Goal: Information Seeking & Learning: Learn about a topic

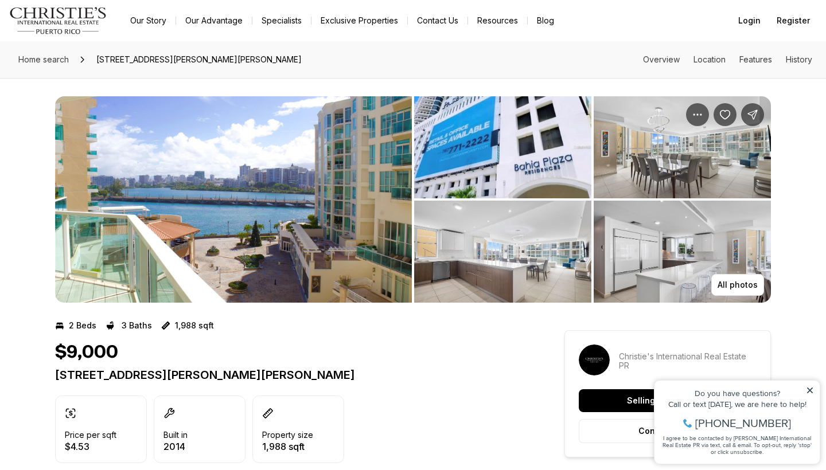
click at [264, 249] on img "View image gallery" at bounding box center [233, 199] width 357 height 206
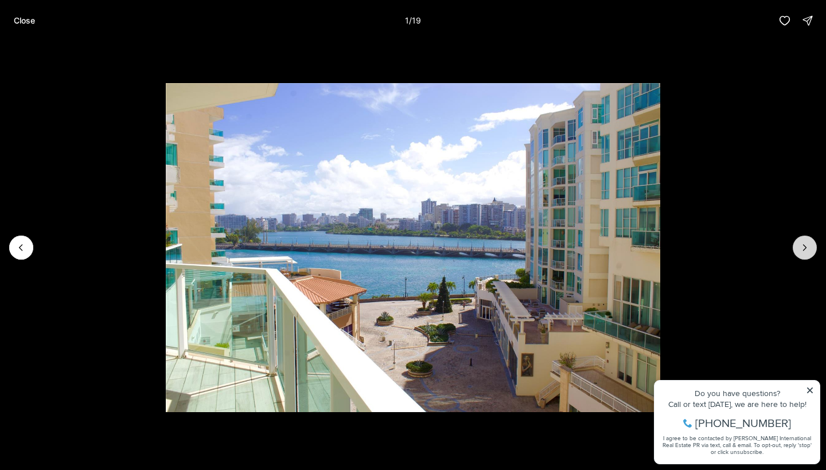
click at [807, 247] on icon "Next slide" at bounding box center [804, 247] width 11 height 11
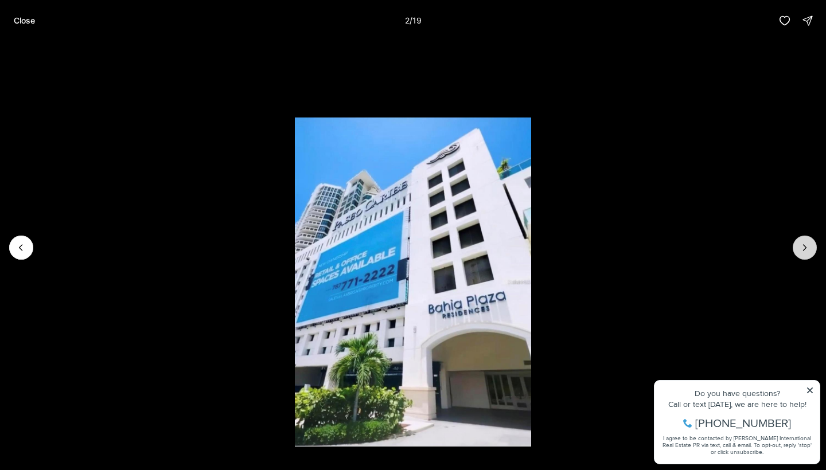
click at [807, 247] on icon "Next slide" at bounding box center [804, 247] width 11 height 11
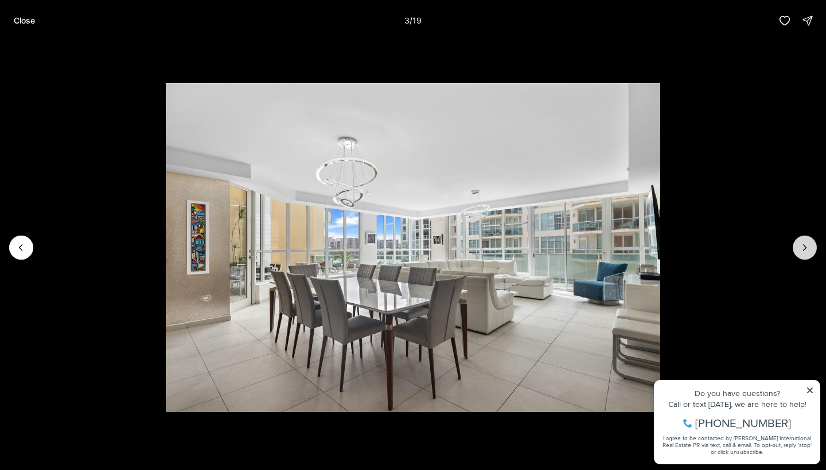
click at [807, 247] on icon "Next slide" at bounding box center [804, 247] width 11 height 11
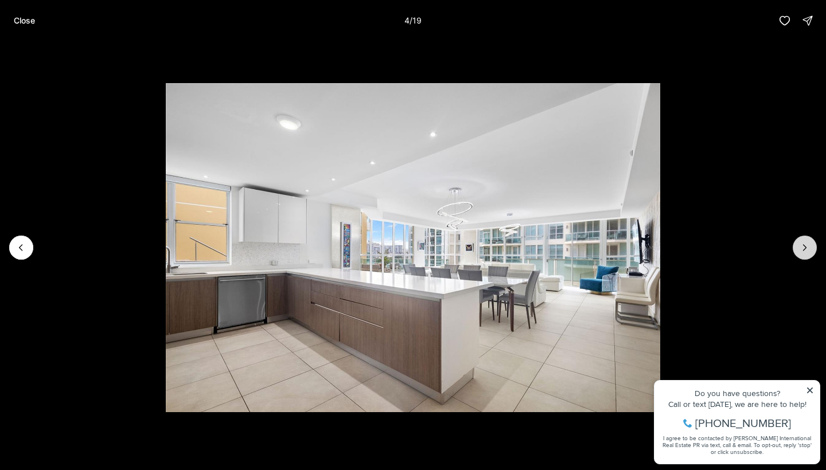
click at [807, 247] on icon "Next slide" at bounding box center [804, 247] width 11 height 11
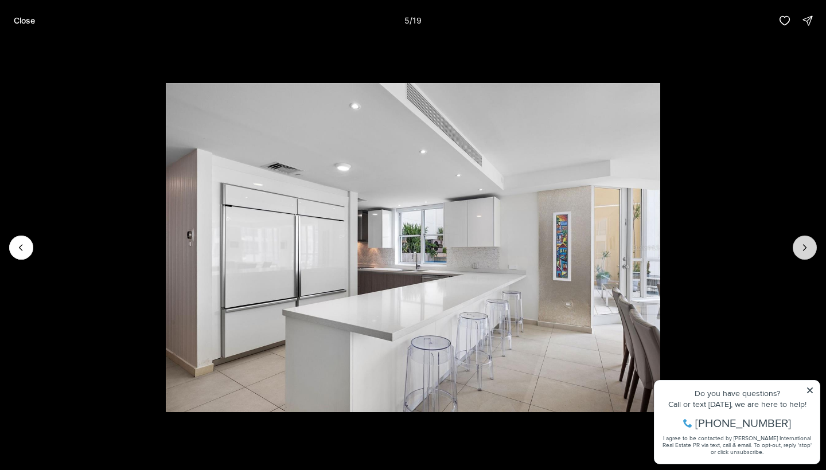
click at [807, 247] on icon "Next slide" at bounding box center [804, 247] width 11 height 11
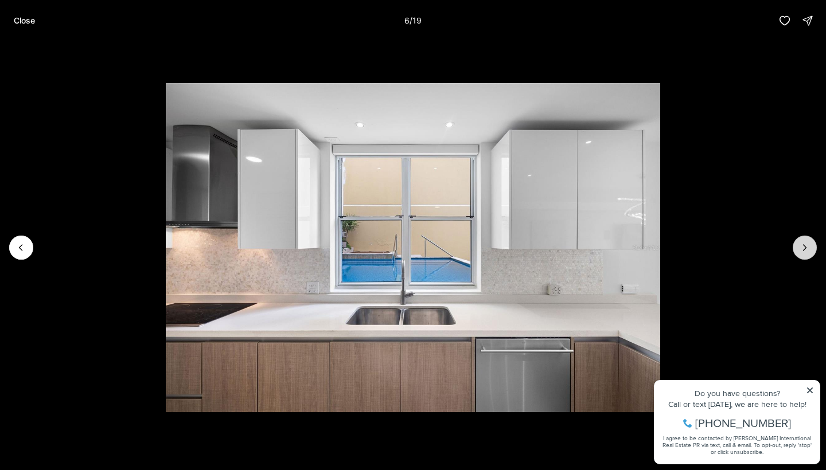
click at [807, 247] on icon "Next slide" at bounding box center [804, 247] width 11 height 11
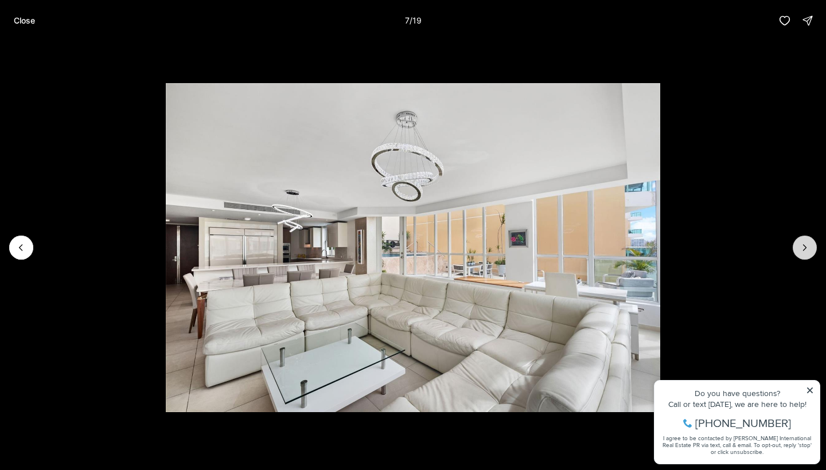
click at [807, 247] on icon "Next slide" at bounding box center [804, 247] width 11 height 11
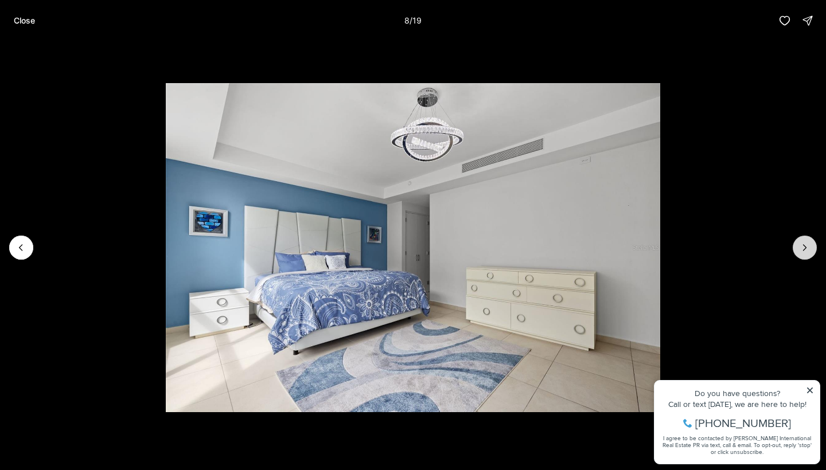
click at [807, 247] on icon "Next slide" at bounding box center [804, 247] width 11 height 11
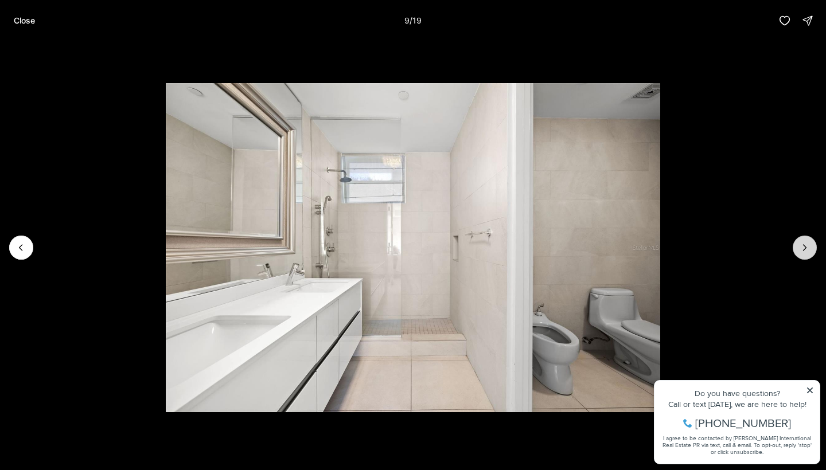
click at [807, 247] on icon "Next slide" at bounding box center [804, 247] width 11 height 11
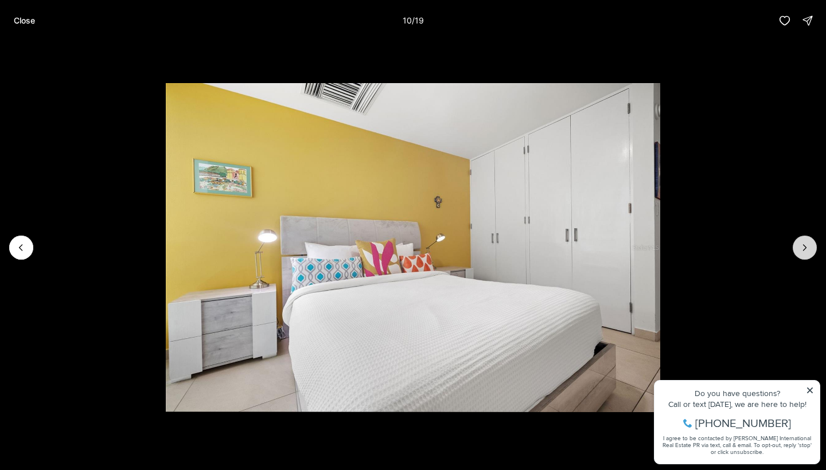
click at [807, 247] on icon "Next slide" at bounding box center [804, 247] width 11 height 11
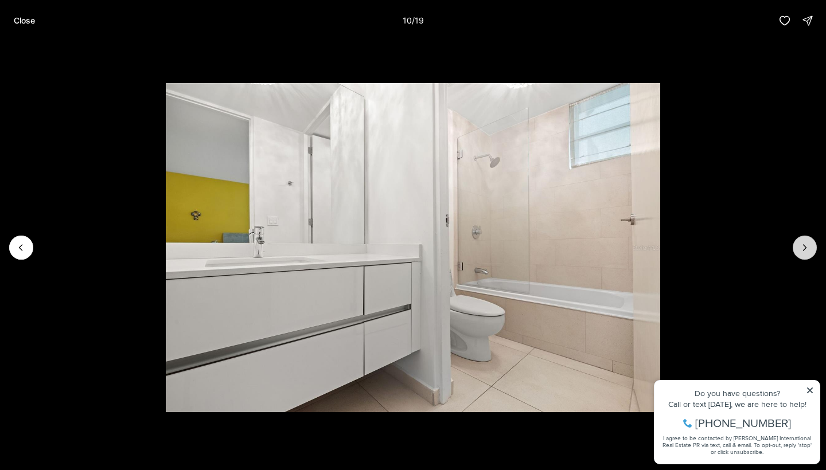
click at [807, 247] on icon "Next slide" at bounding box center [804, 247] width 11 height 11
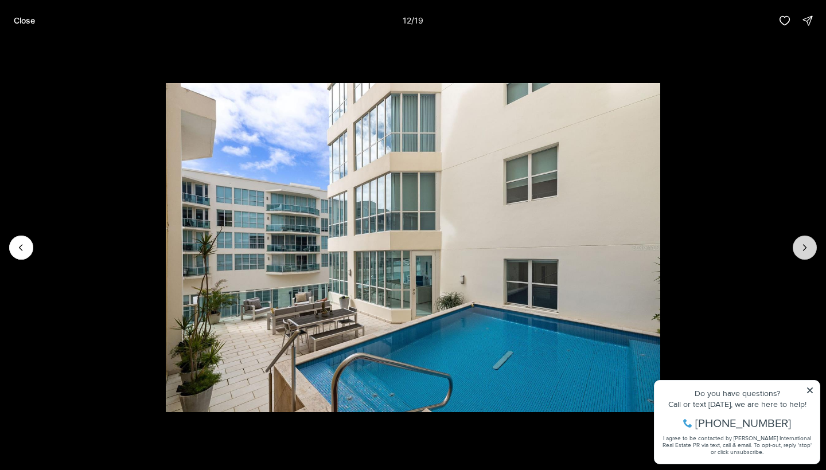
click at [807, 247] on icon "Next slide" at bounding box center [804, 247] width 11 height 11
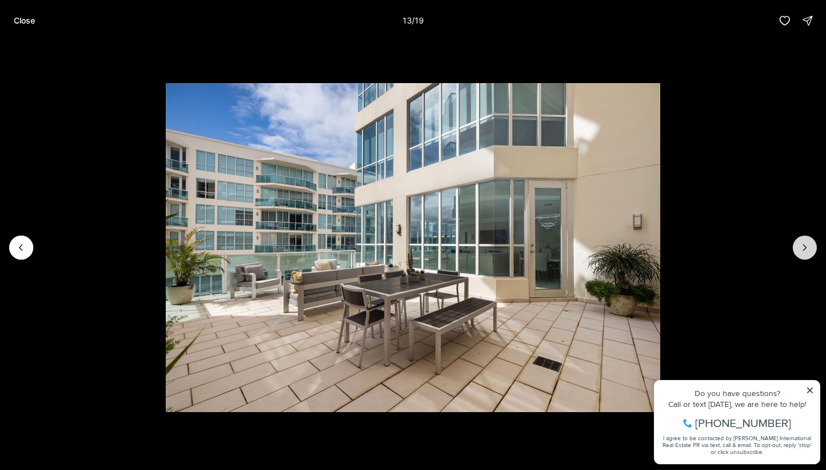
click at [807, 247] on icon "Next slide" at bounding box center [804, 247] width 11 height 11
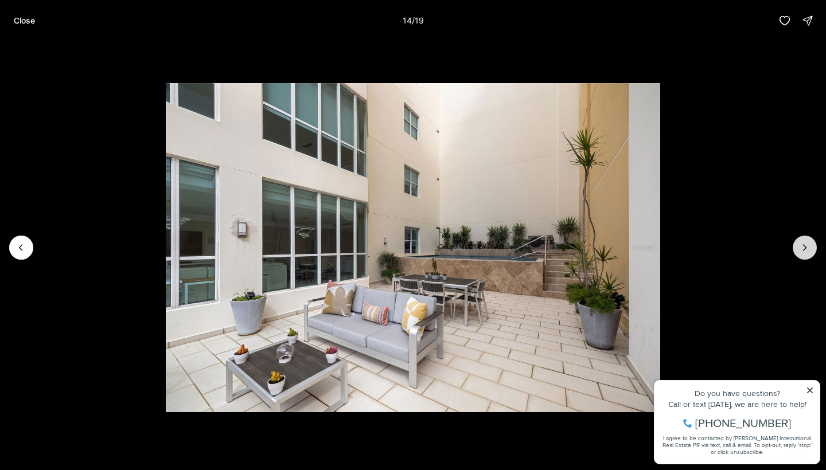
click at [807, 247] on icon "Next slide" at bounding box center [804, 247] width 11 height 11
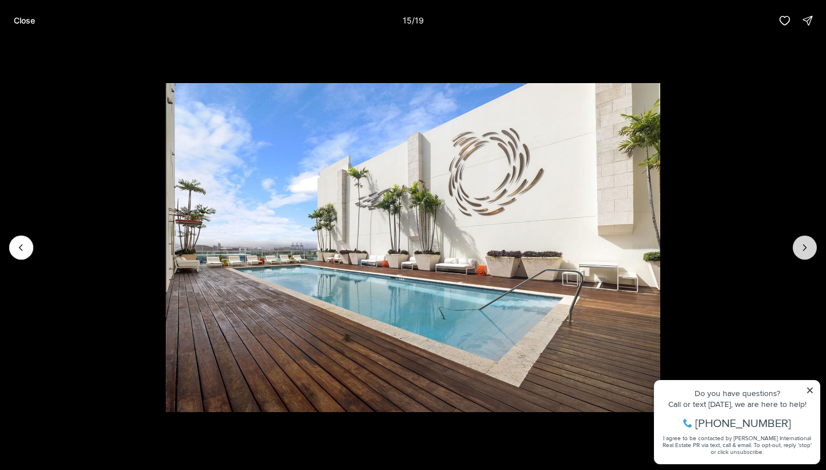
click at [807, 247] on icon "Next slide" at bounding box center [804, 247] width 11 height 11
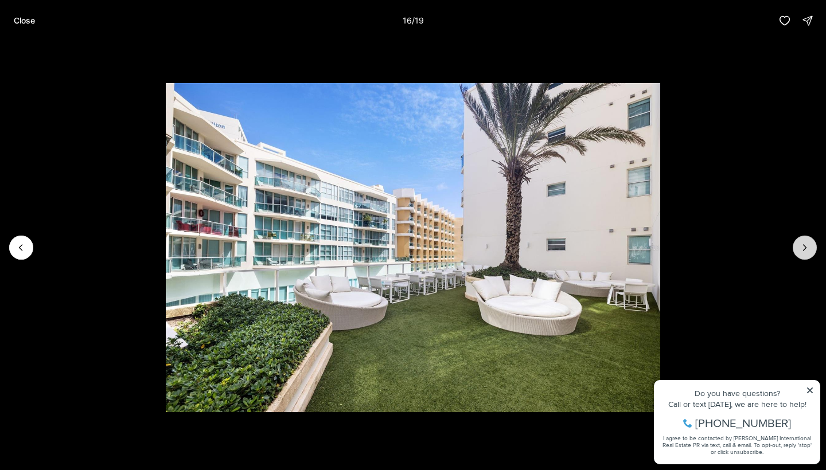
click at [807, 247] on icon "Next slide" at bounding box center [804, 247] width 11 height 11
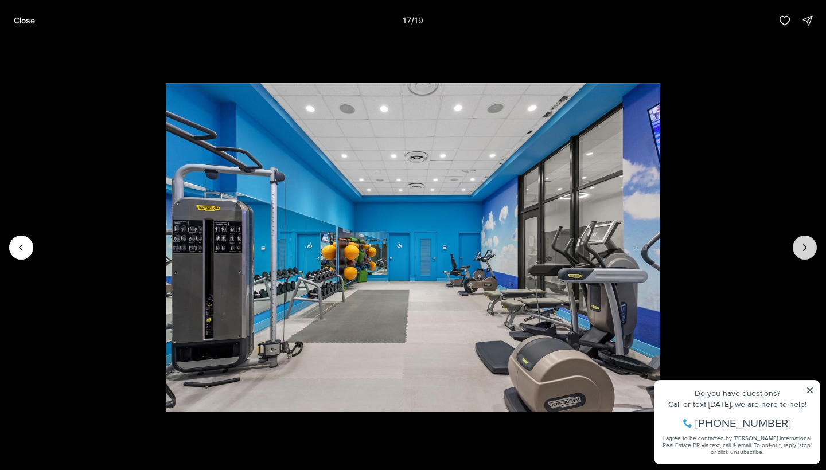
click at [807, 247] on icon "Next slide" at bounding box center [804, 247] width 11 height 11
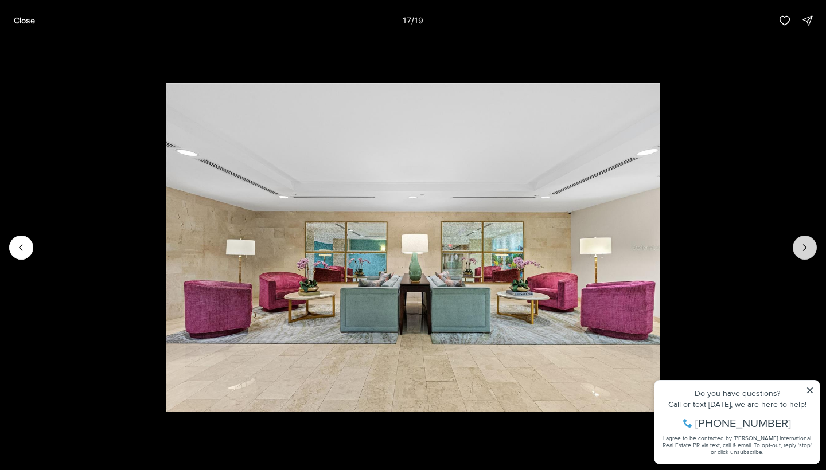
click at [807, 247] on icon "Next slide" at bounding box center [804, 247] width 11 height 11
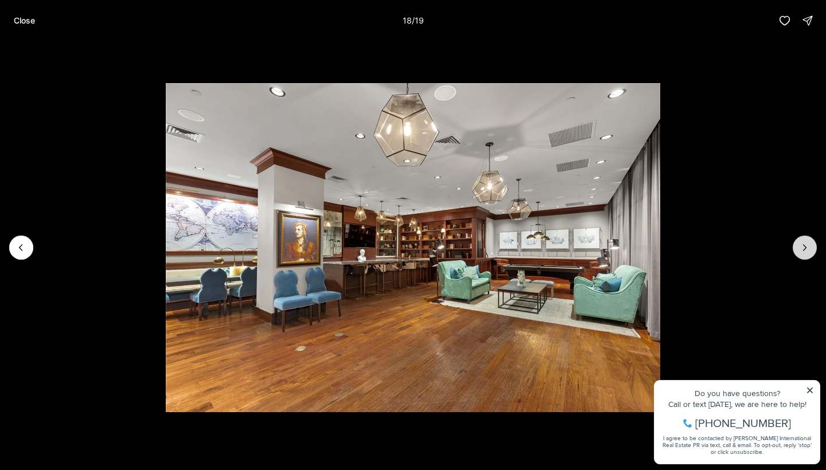
click at [807, 247] on div at bounding box center [804, 248] width 24 height 24
click at [30, 26] on button "Close" at bounding box center [24, 20] width 35 height 23
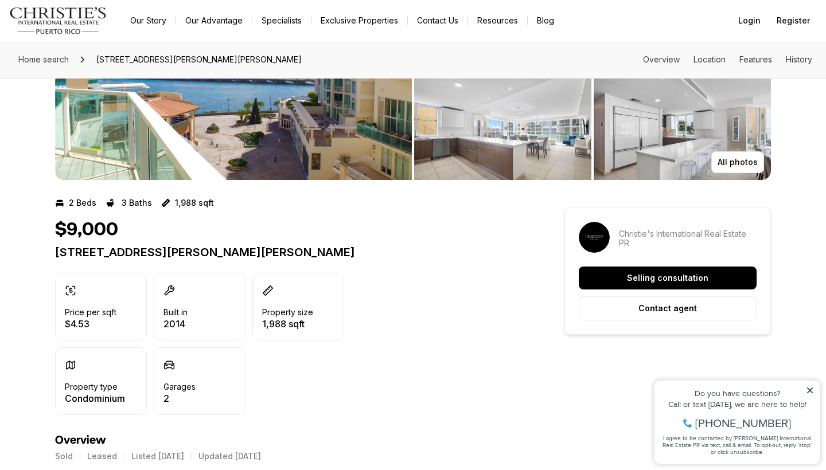
scroll to position [155, 0]
